Goal: Task Accomplishment & Management: Manage account settings

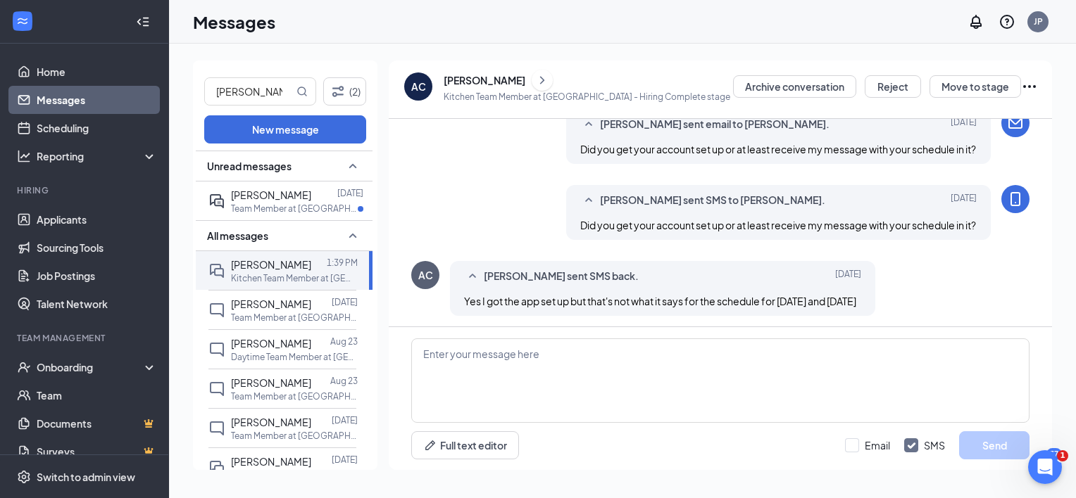
scroll to position [1078, 0]
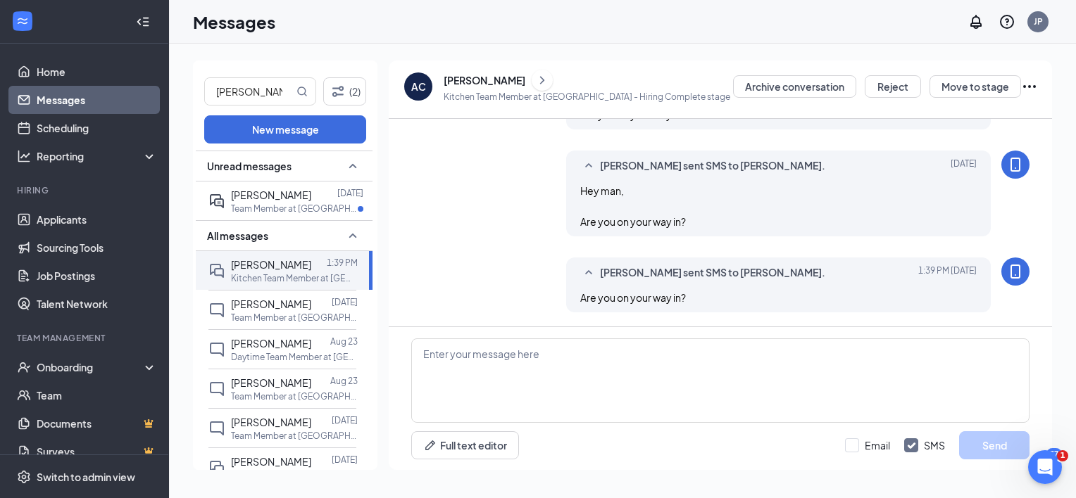
click at [59, 99] on link "Messages" at bounding box center [97, 100] width 120 height 28
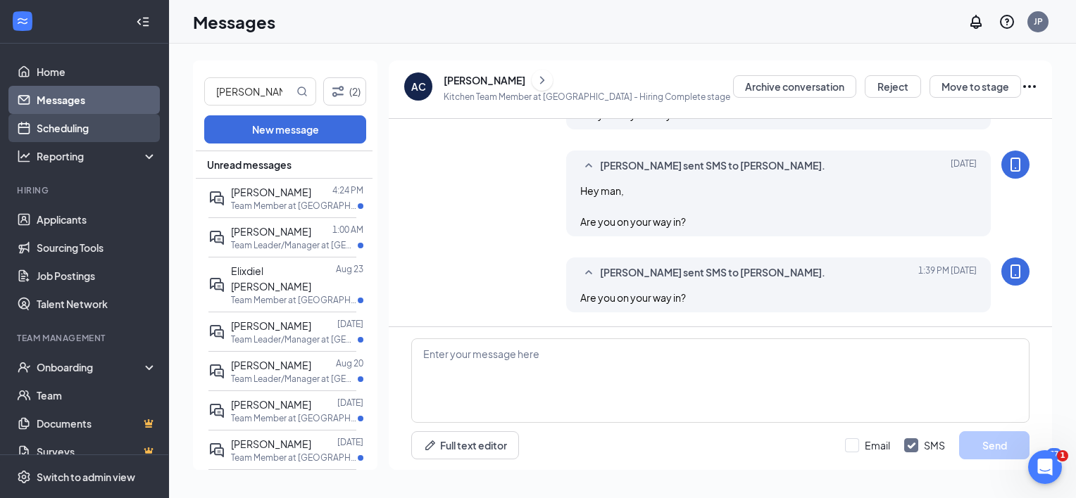
click at [78, 130] on link "Scheduling" at bounding box center [97, 128] width 120 height 28
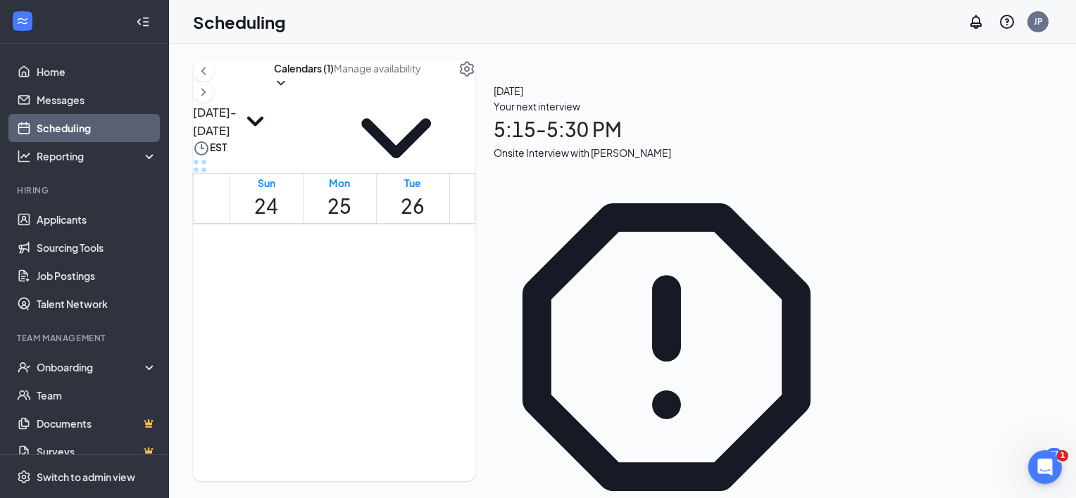
scroll to position [1373, 0]
click at [334, 90] on button "Calendars (1)" at bounding box center [304, 76] width 60 height 30
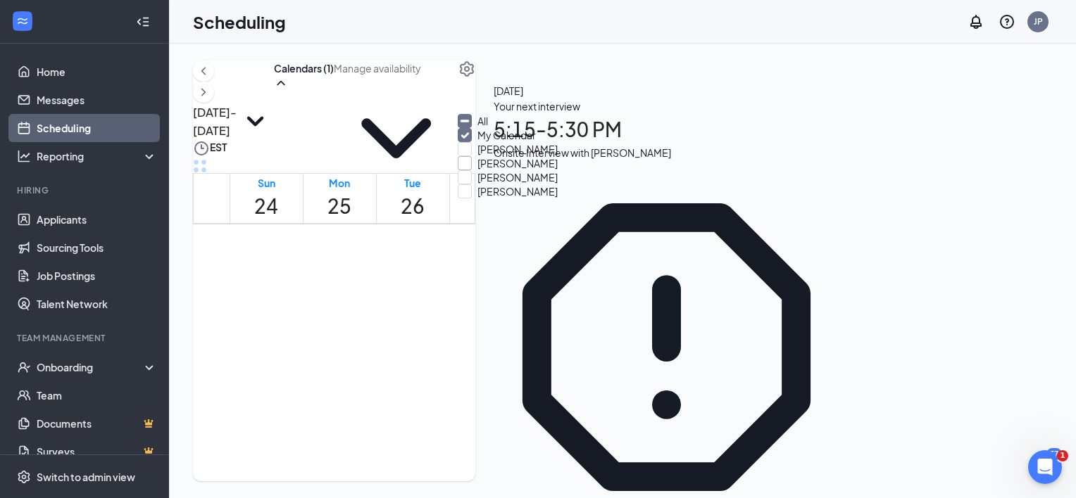
click at [475, 170] on input "[PERSON_NAME]" at bounding box center [508, 163] width 100 height 14
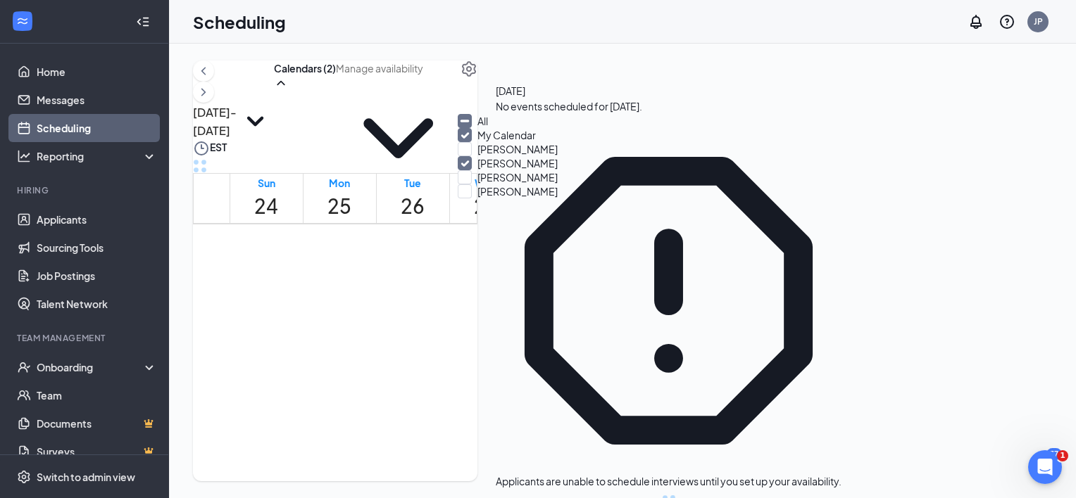
checkbox input "true"
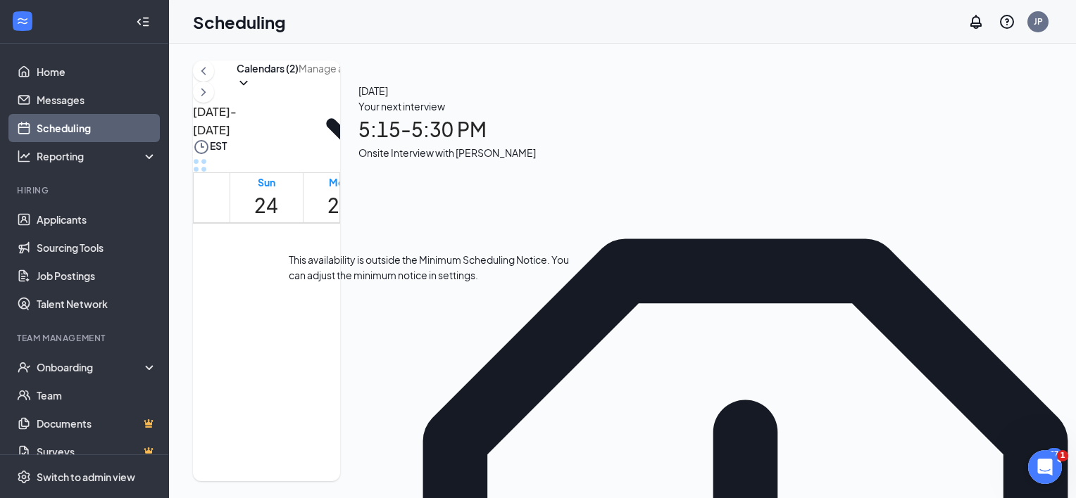
click at [401, 341] on div at bounding box center [401, 368] width 0 height 58
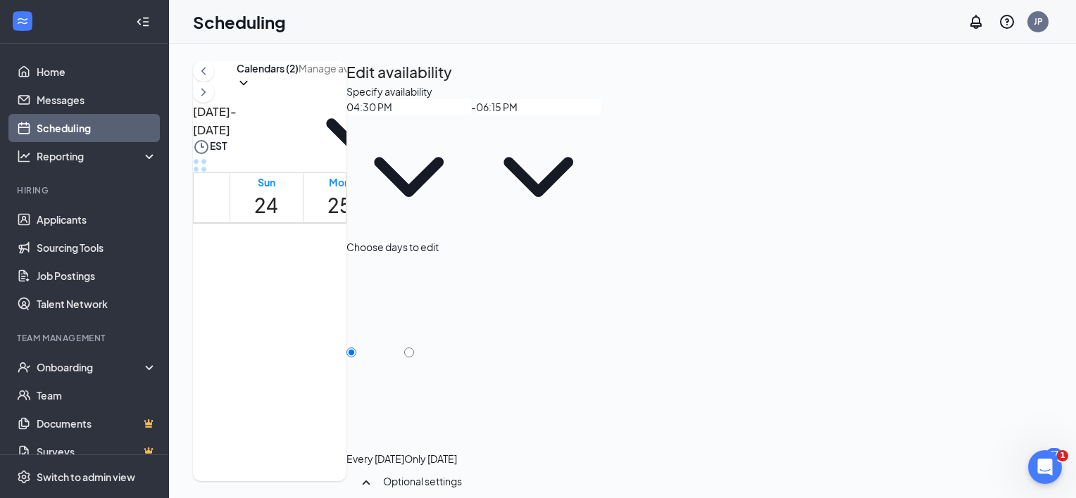
click at [682, 425] on div "1" at bounding box center [694, 434] width 25 height 20
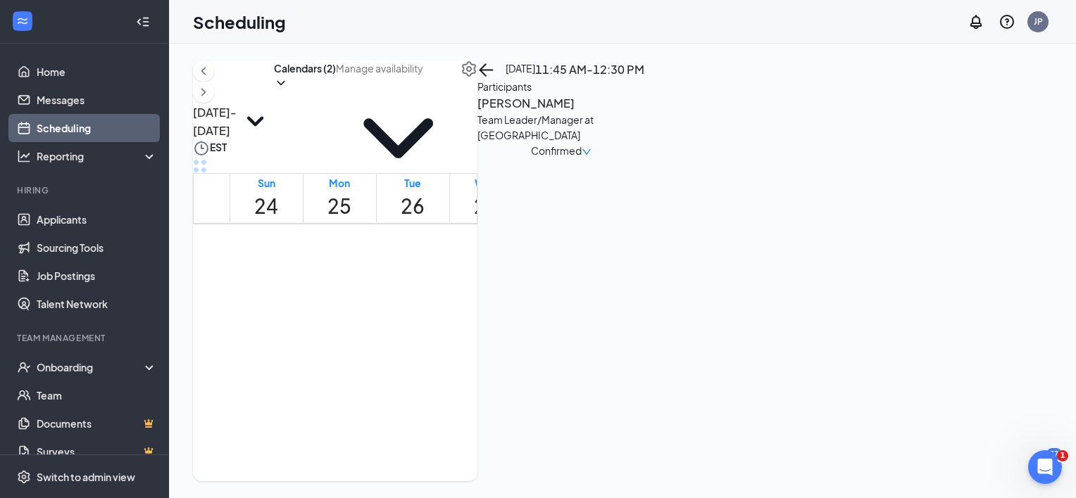
click at [580, 372] on span "[PERSON_NAME]" at bounding box center [561, 377] width 70 height 11
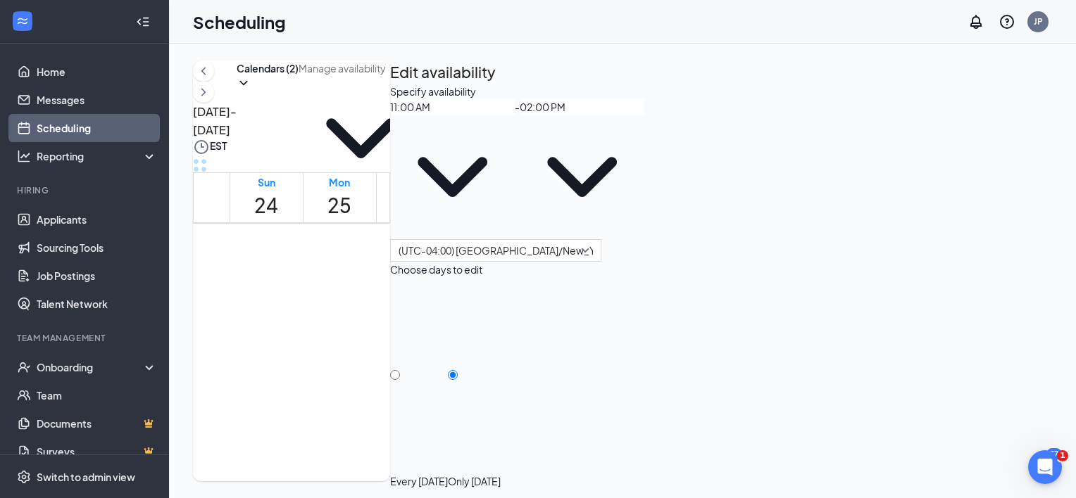
scroll to position [134, 0]
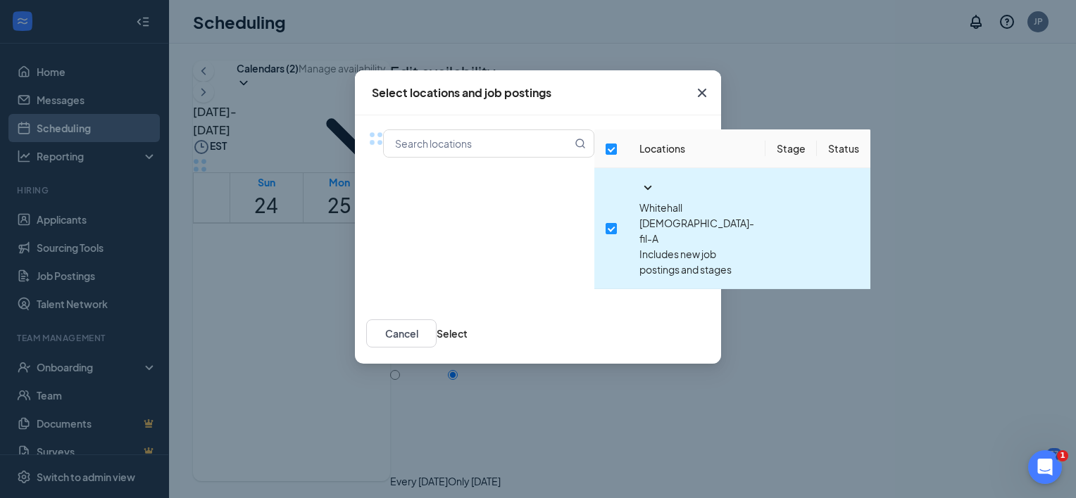
click at [639, 196] on icon "SmallChevronDown" at bounding box center [647, 188] width 17 height 17
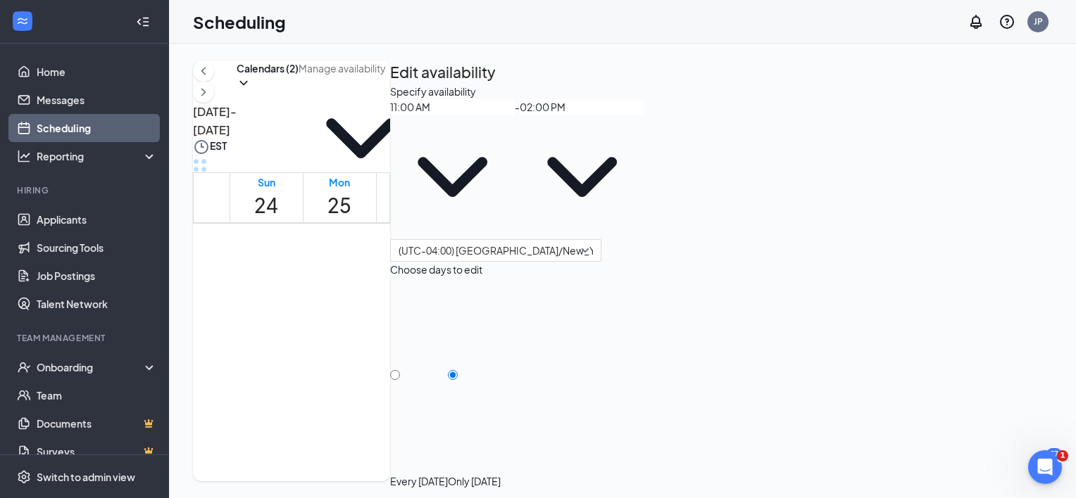
scroll to position [1350, 0]
click at [571, 266] on div "1" at bounding box center [559, 275] width 24 height 19
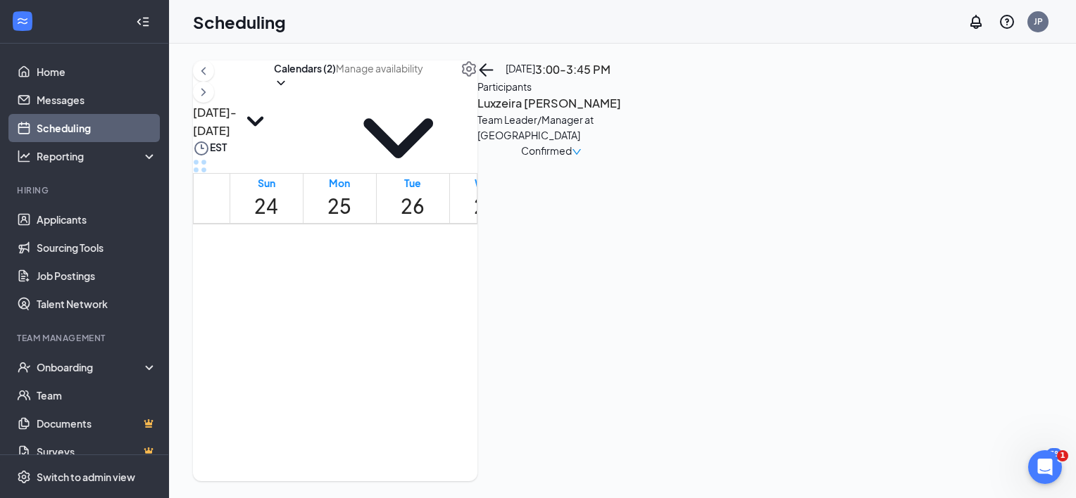
click at [625, 113] on h3 "Luxzeira [PERSON_NAME]" at bounding box center [551, 103] width 148 height 18
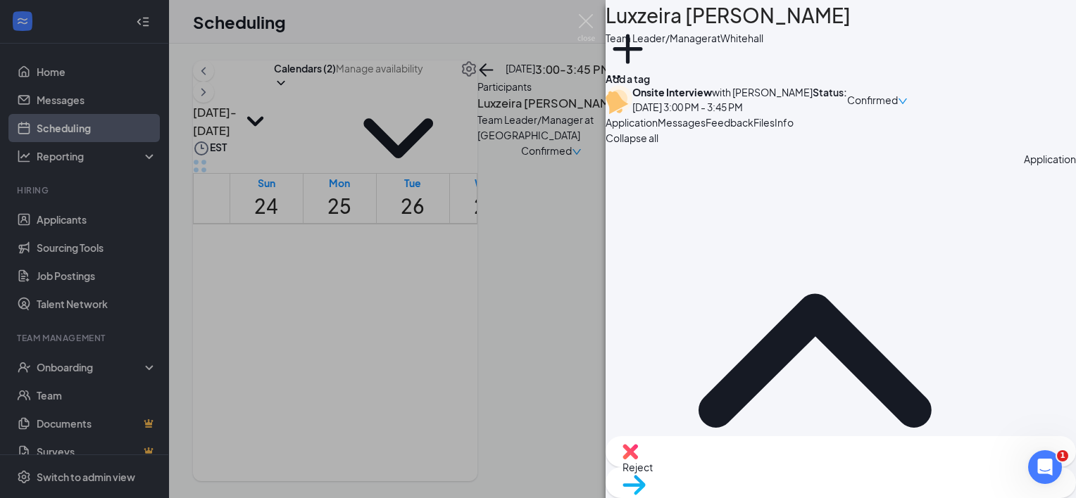
click at [75, 99] on div "LM Luxzeira [PERSON_NAME] Team Leader/Manager at Whitehall Add a tag Onsite Int…" at bounding box center [538, 249] width 1076 height 498
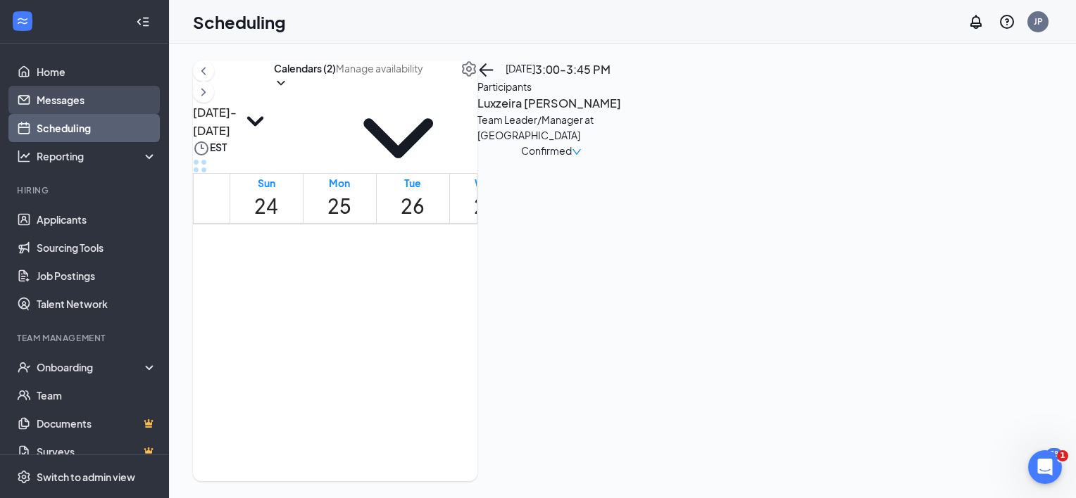
click at [75, 99] on link "Messages" at bounding box center [97, 100] width 120 height 28
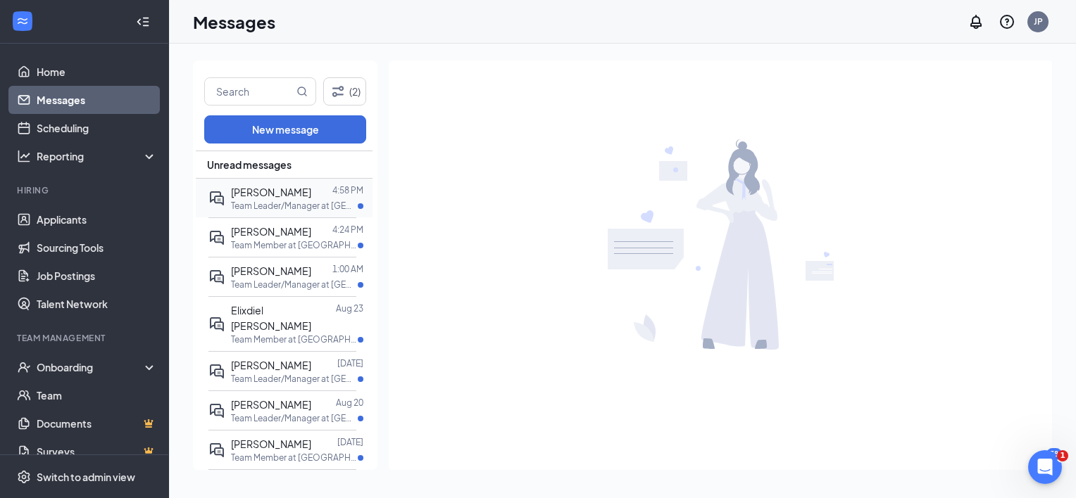
click at [271, 195] on span "[PERSON_NAME]" at bounding box center [271, 192] width 80 height 13
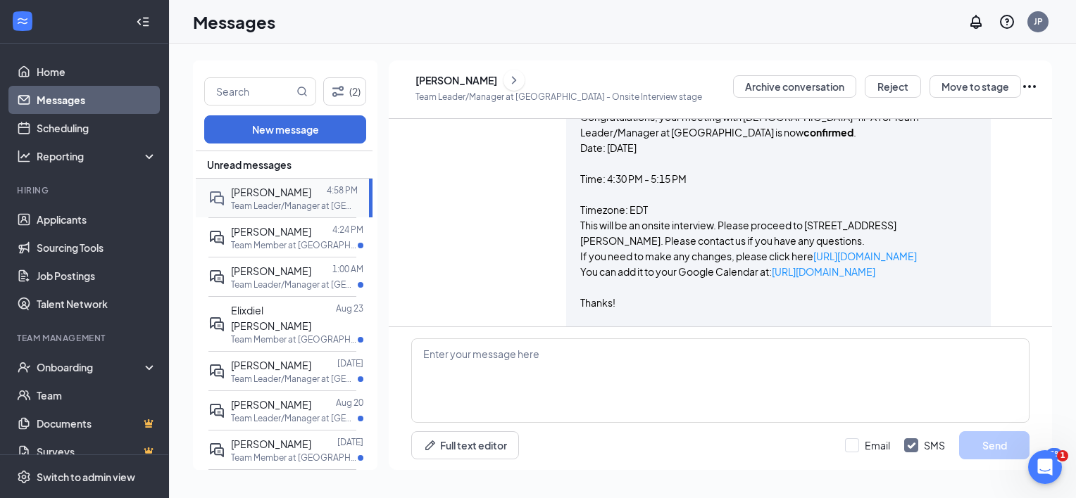
scroll to position [583, 0]
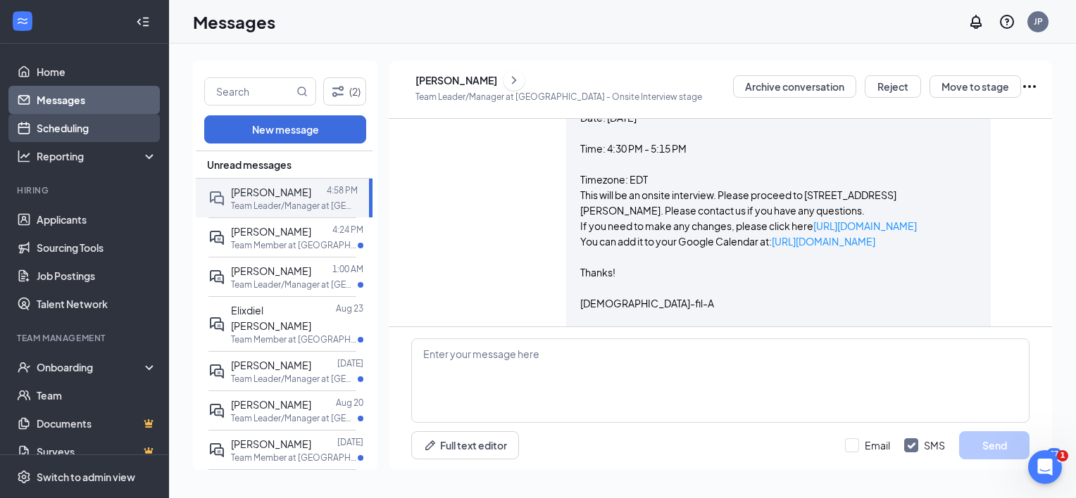
click at [52, 125] on link "Scheduling" at bounding box center [97, 128] width 120 height 28
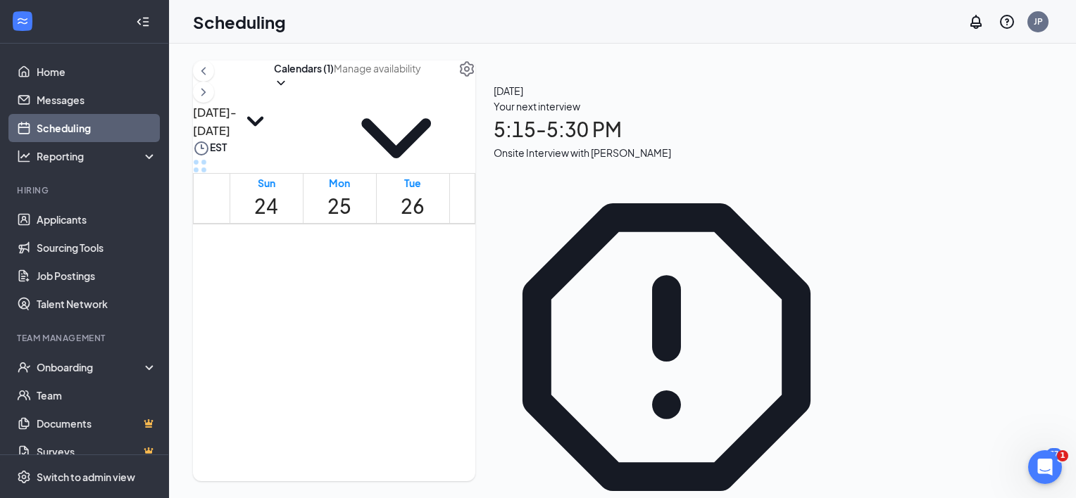
scroll to position [1390, 0]
click at [425, 353] on span "5:15-5:30 PM" at bounding box center [413, 340] width 24 height 41
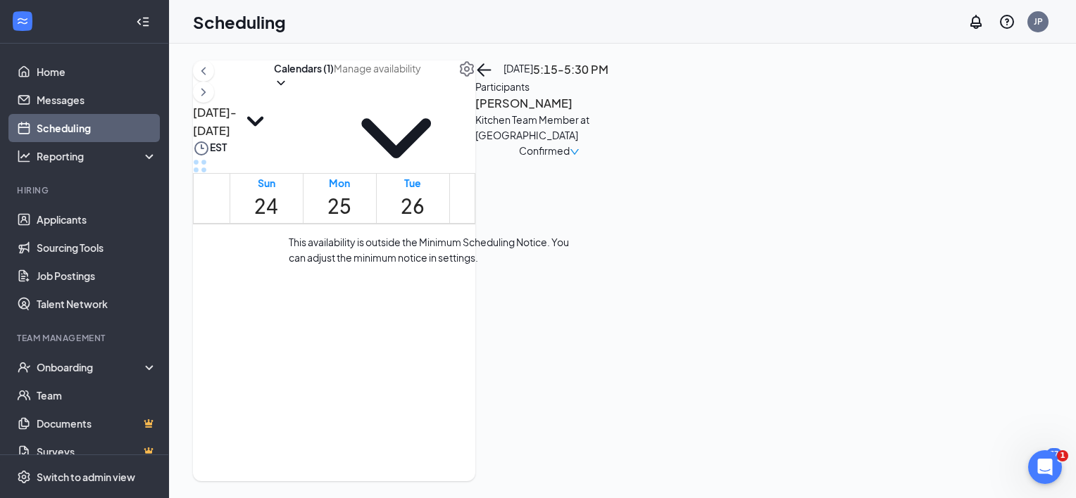
click at [425, 360] on span "5:30-5:45 PM" at bounding box center [437, 340] width 24 height 41
click at [623, 113] on h3 "[PERSON_NAME]" at bounding box center [549, 103] width 148 height 18
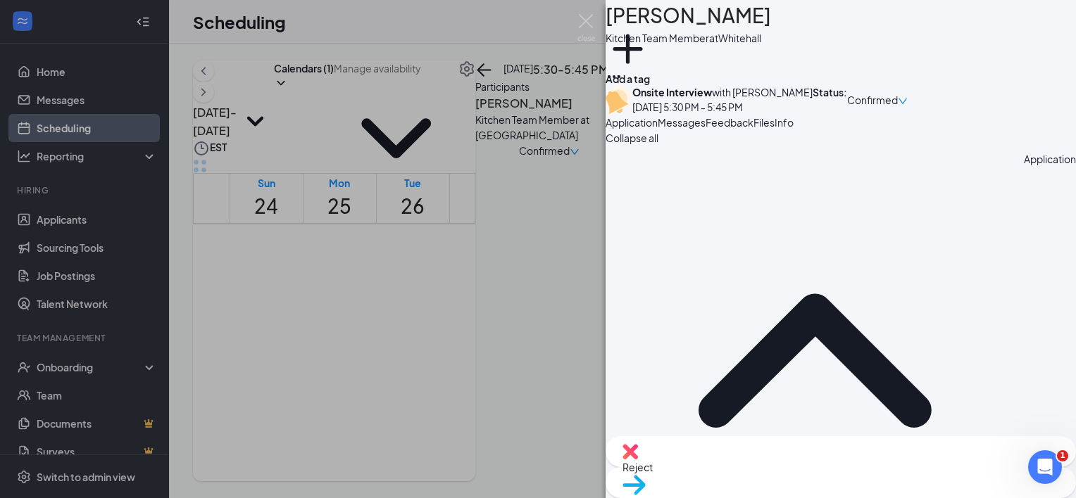
click at [653, 474] on span "Reject" at bounding box center [637, 467] width 30 height 13
checkbox input "true"
